Goal: Task Accomplishment & Management: Use online tool/utility

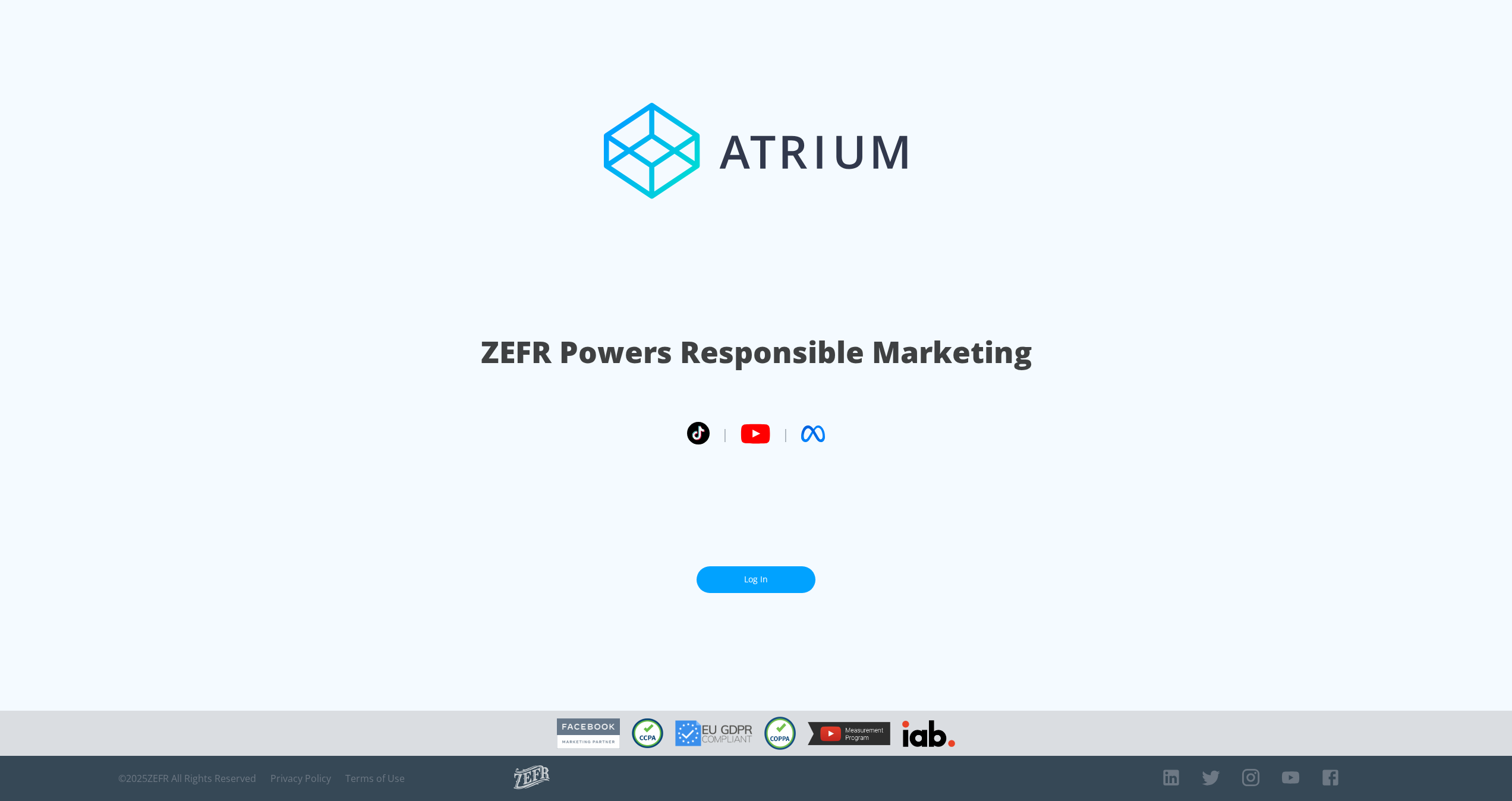
click at [774, 567] on link "Log In" at bounding box center [756, 580] width 119 height 27
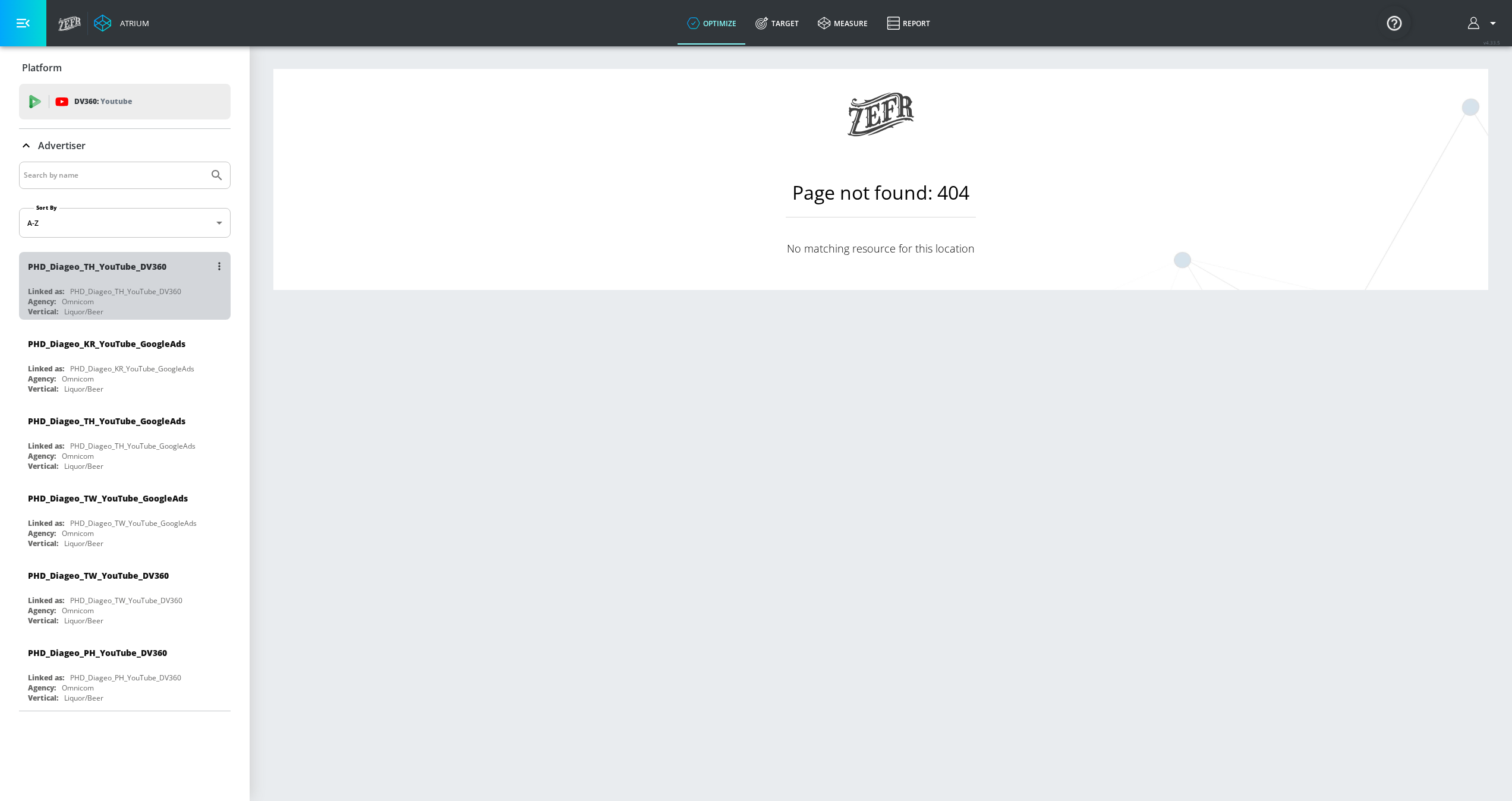
click at [145, 295] on div "PHD_Diageo_TH_YouTube_DV360" at bounding box center [125, 291] width 111 height 10
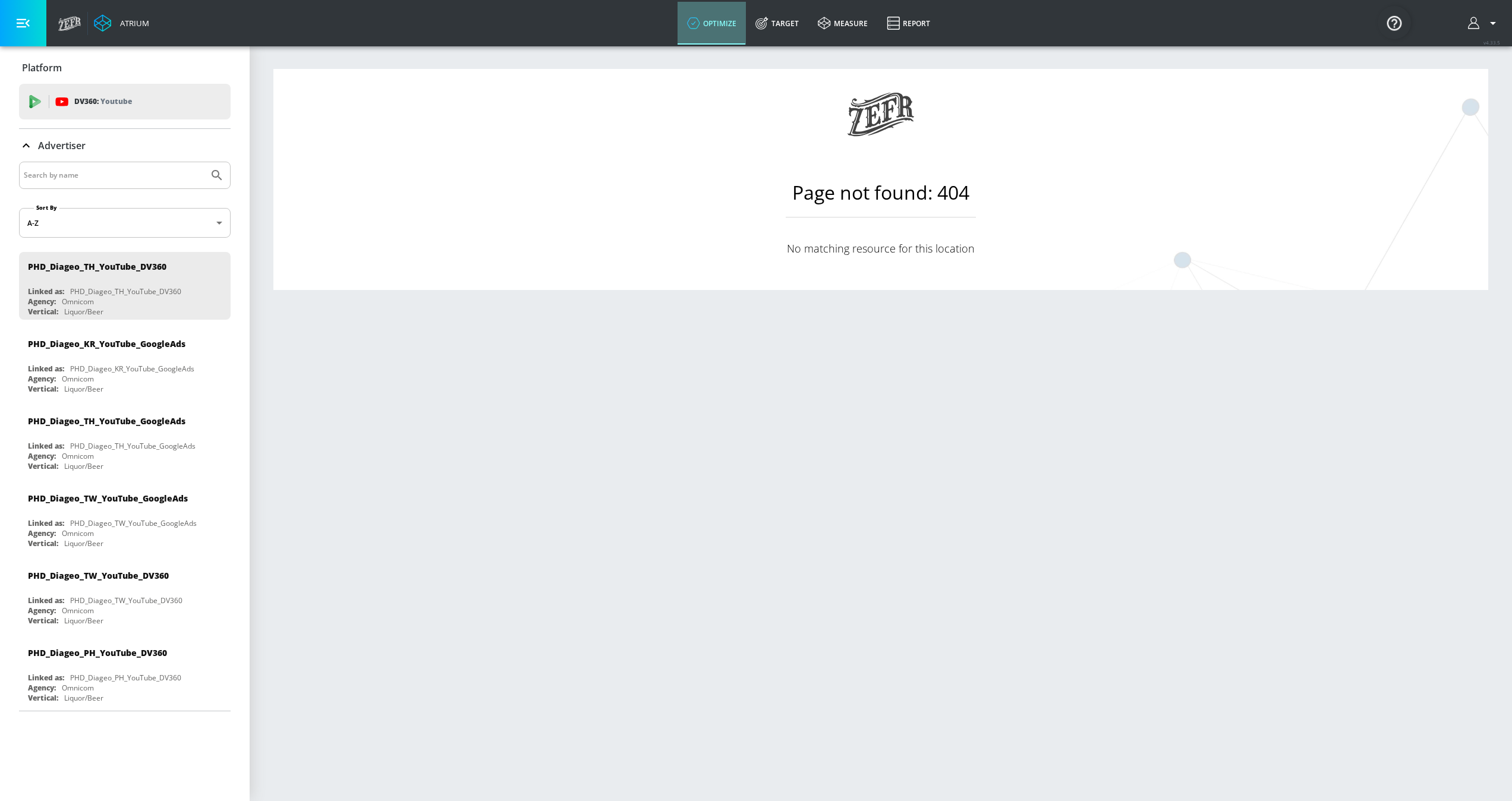
click at [725, 26] on link "optimize" at bounding box center [711, 23] width 69 height 43
click at [125, 300] on div "Agency: Omnicom" at bounding box center [127, 301] width 199 height 10
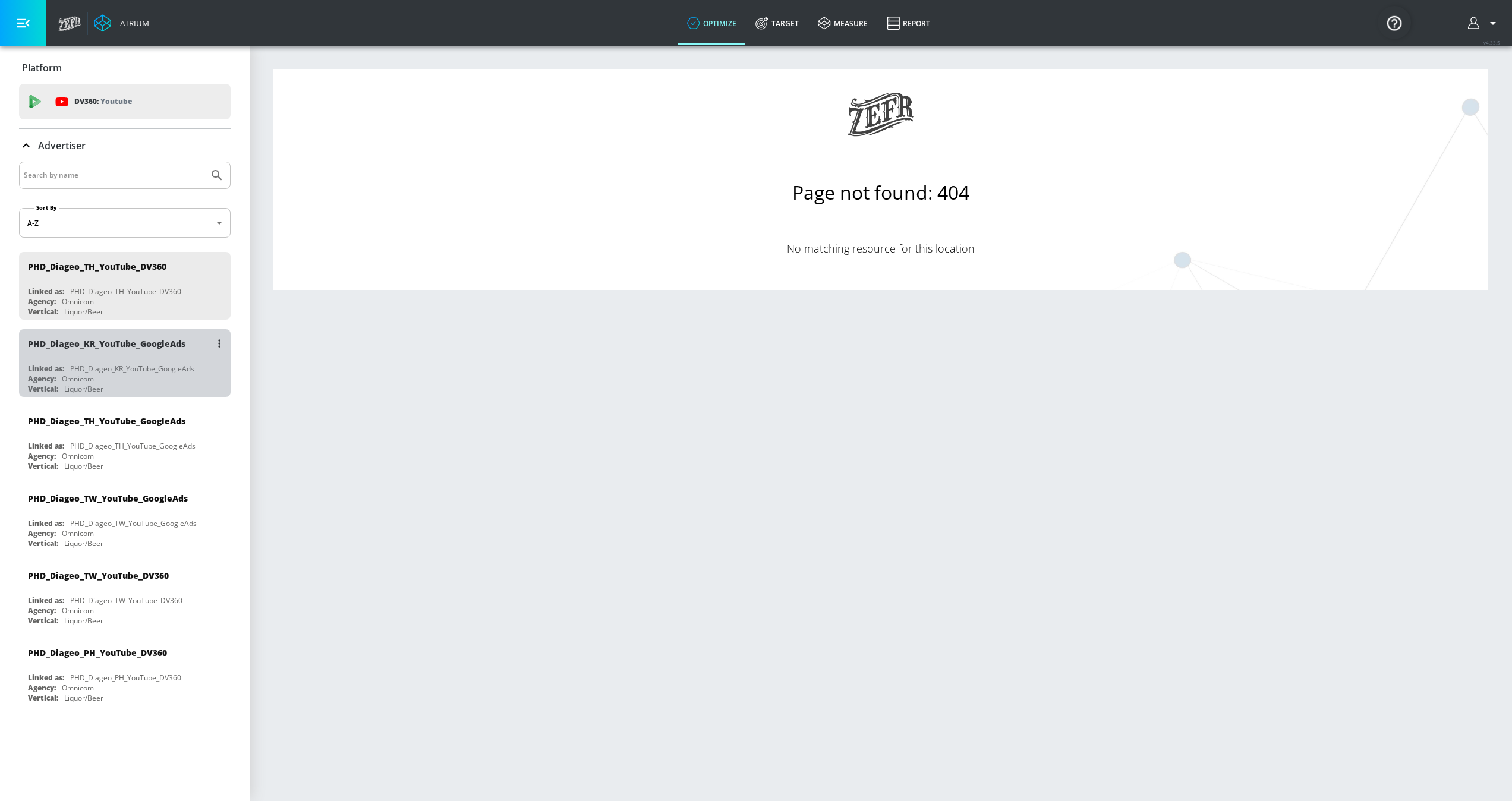
click at [99, 369] on div "PHD_Diageo_KR_YouTube_GoogleAds" at bounding box center [133, 368] width 125 height 10
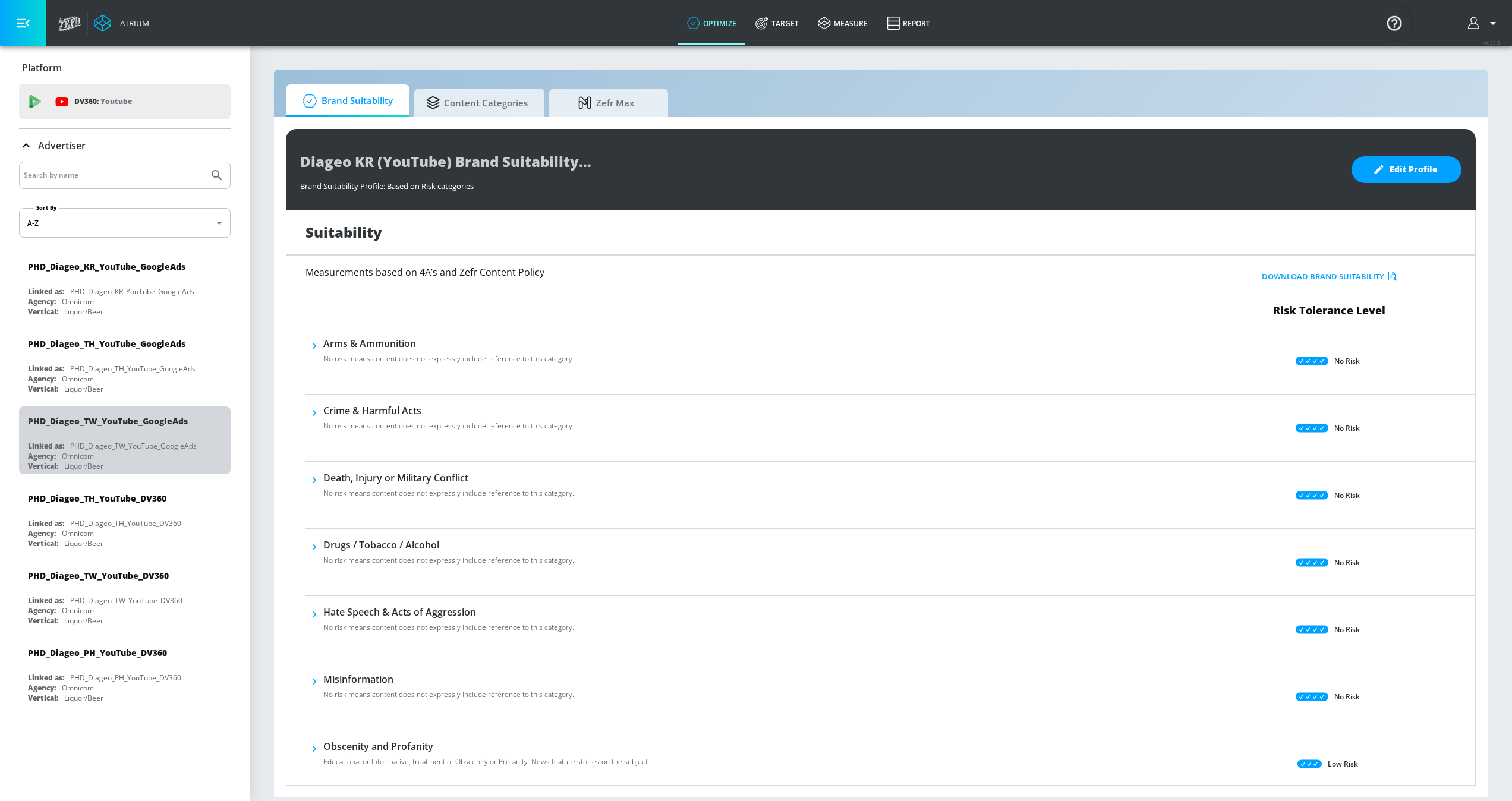
click at [144, 450] on div "PHD_Diageo_TW_YouTube_GoogleAds" at bounding box center [133, 446] width 126 height 10
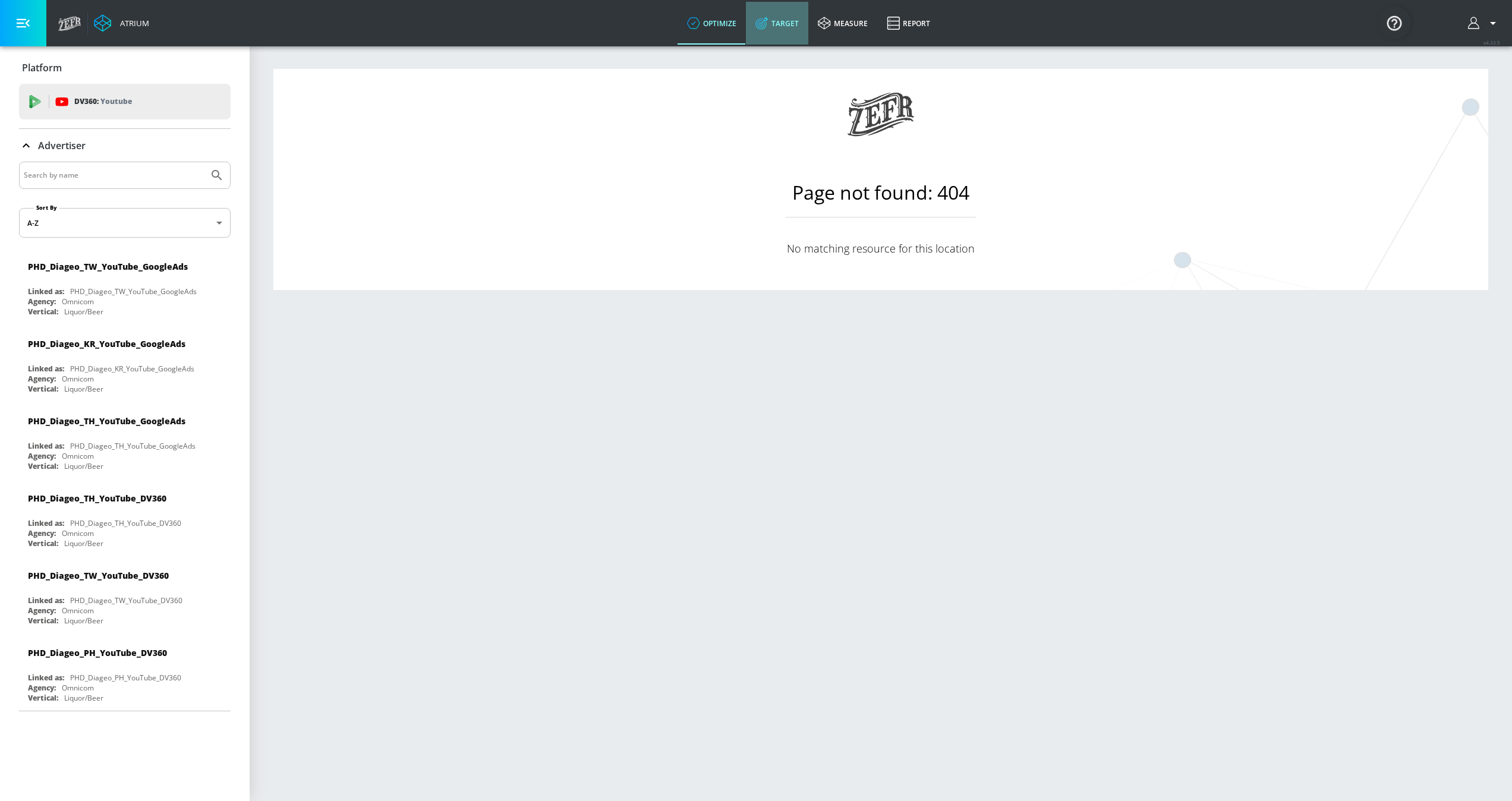
click at [775, 35] on link "Target" at bounding box center [777, 23] width 62 height 43
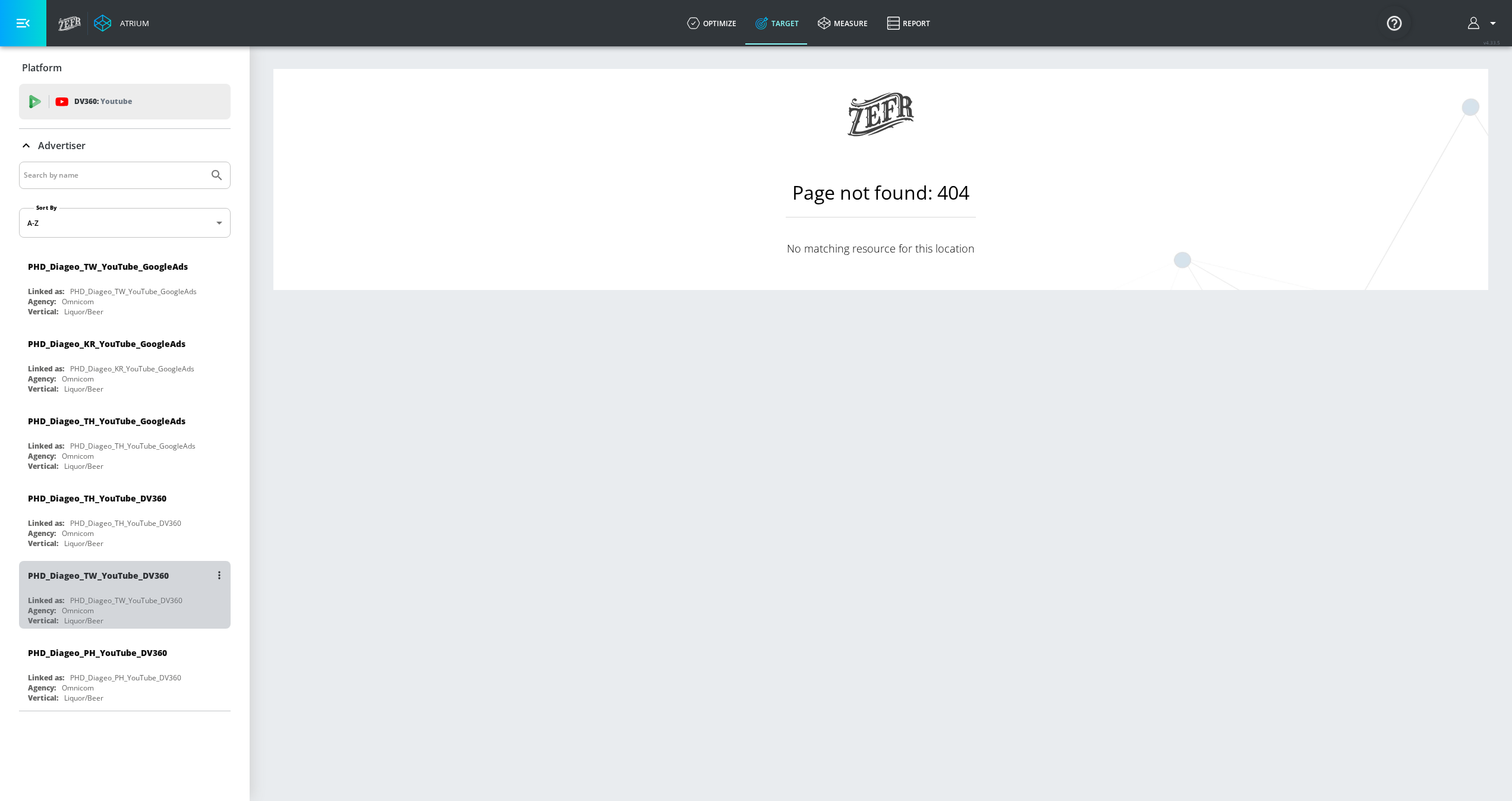
click at [145, 595] on div "PHD_Diageo_TW_YouTube_DV360 Linked as: PHD_Diageo_TW_YouTube_DV360 Agency: Omni…" at bounding box center [125, 595] width 212 height 68
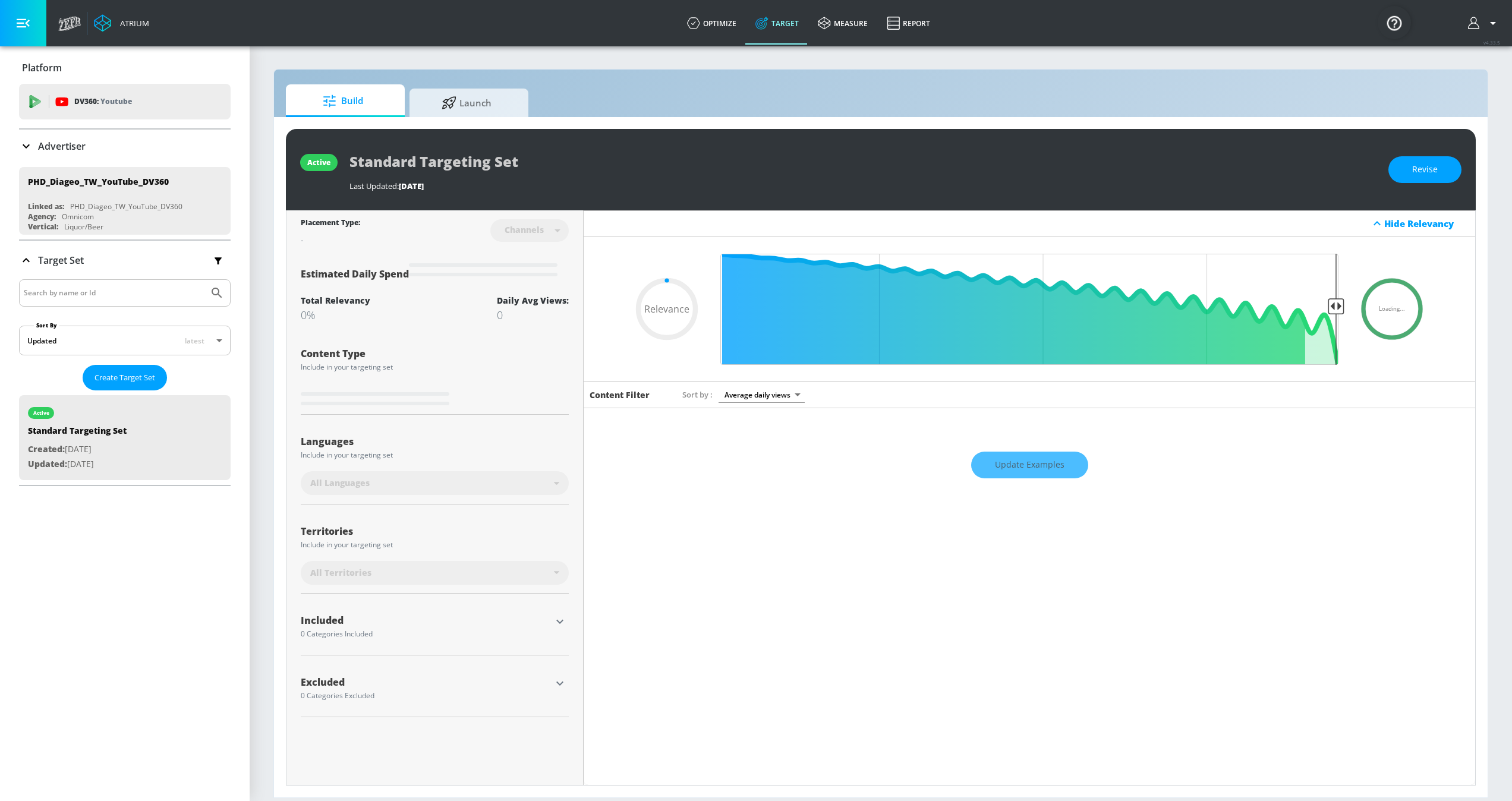
click at [647, 176] on div "Last Updated: [DATE]" at bounding box center [863, 182] width 1027 height 17
click at [365, 98] on span "Build" at bounding box center [344, 101] width 91 height 28
type input "0.05"
